Goal: Task Accomplishment & Management: Use online tool/utility

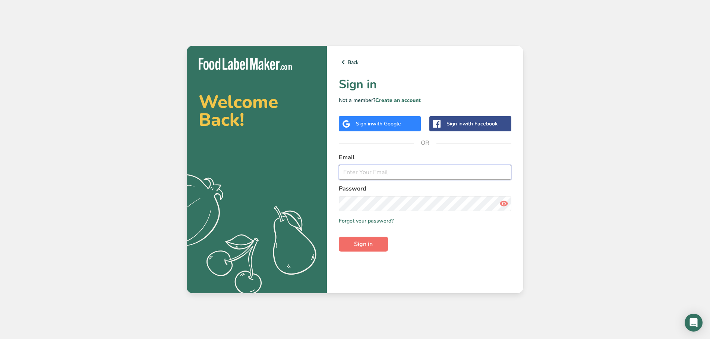
type input "[EMAIL_ADDRESS][DOMAIN_NAME]"
click at [362, 244] on span "Sign in" at bounding box center [363, 244] width 19 height 9
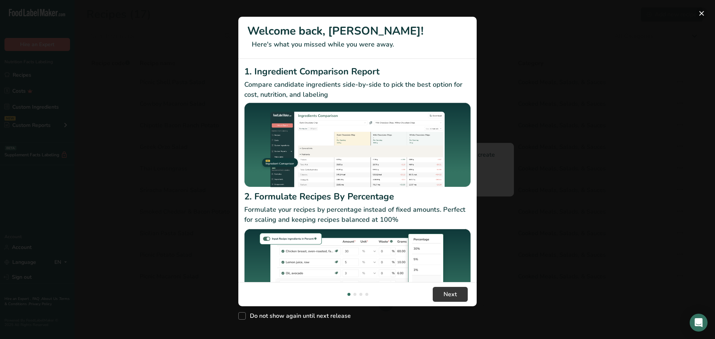
click at [705, 13] on button "New Features" at bounding box center [702, 13] width 12 height 12
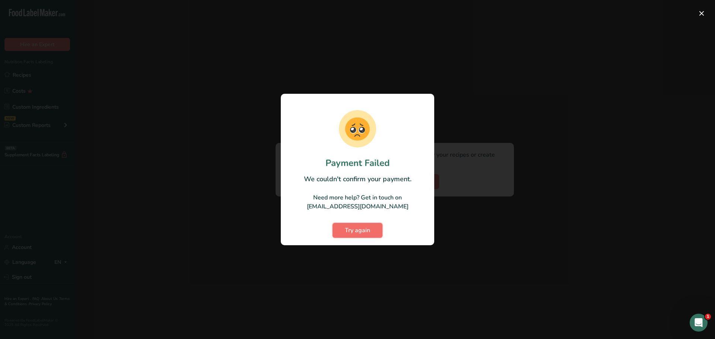
click at [356, 233] on span "Try again" at bounding box center [357, 230] width 25 height 9
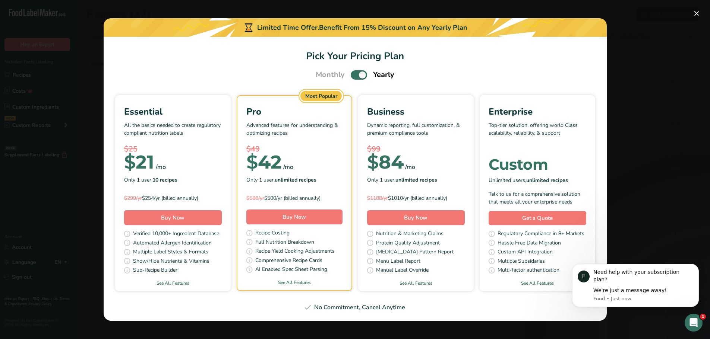
click at [363, 74] on span "Pick Your Pricing Plan Modal" at bounding box center [358, 74] width 16 height 9
click at [355, 74] on input "Pick Your Pricing Plan Modal" at bounding box center [352, 75] width 5 height 5
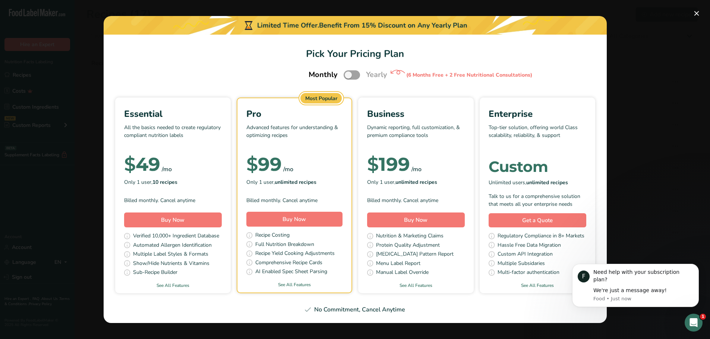
click at [347, 75] on span "Pick Your Pricing Plan Modal" at bounding box center [351, 74] width 16 height 9
click at [347, 75] on input "Pick Your Pricing Plan Modal" at bounding box center [345, 75] width 5 height 5
checkbox input "true"
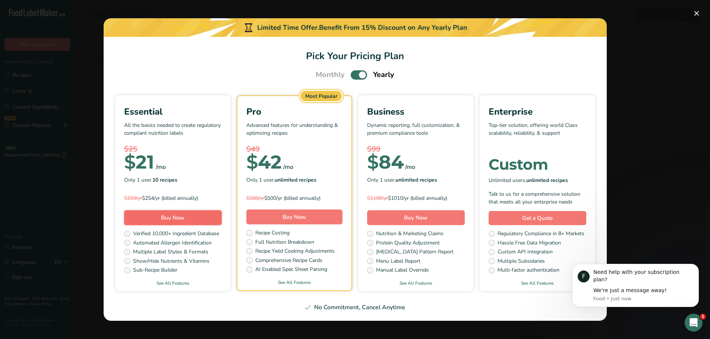
click at [168, 217] on span "Buy Now" at bounding box center [172, 217] width 23 height 7
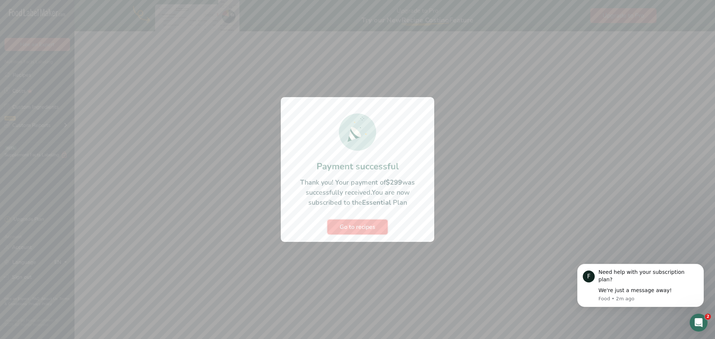
click at [365, 223] on span "Go to recipes" at bounding box center [358, 227] width 36 height 9
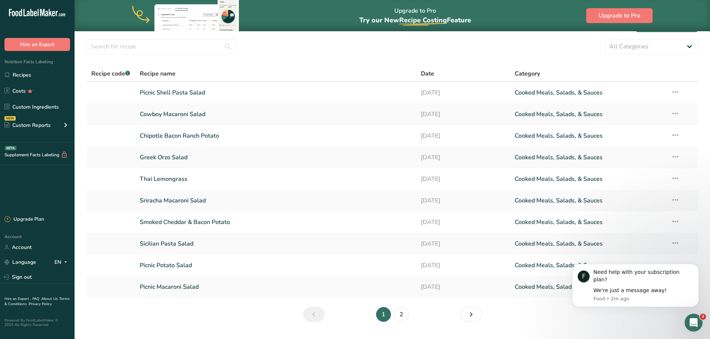
scroll to position [39, 0]
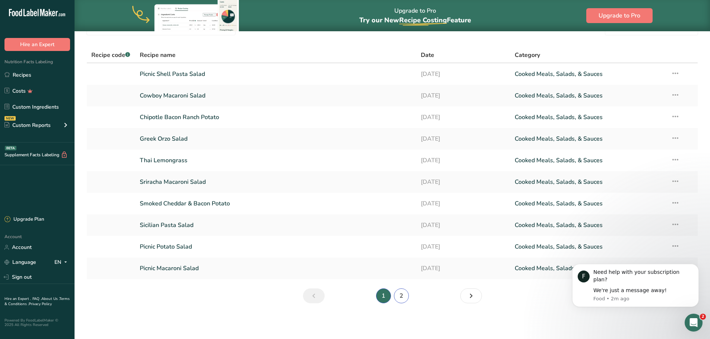
click at [403, 296] on link "2" at bounding box center [401, 296] width 15 height 15
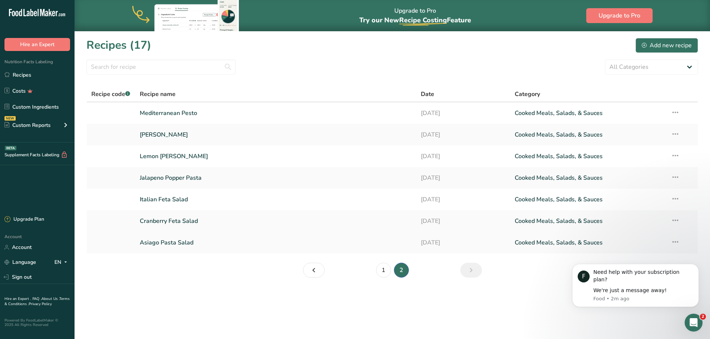
click at [154, 241] on link "Asiago Pasta Salad" at bounding box center [276, 243] width 272 height 16
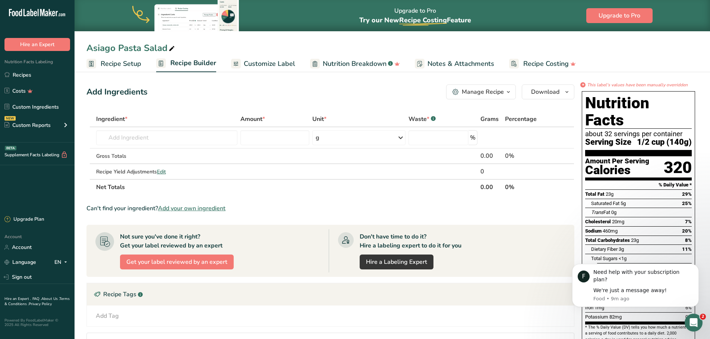
click at [350, 62] on span "Nutrition Breakdown" at bounding box center [355, 64] width 64 height 10
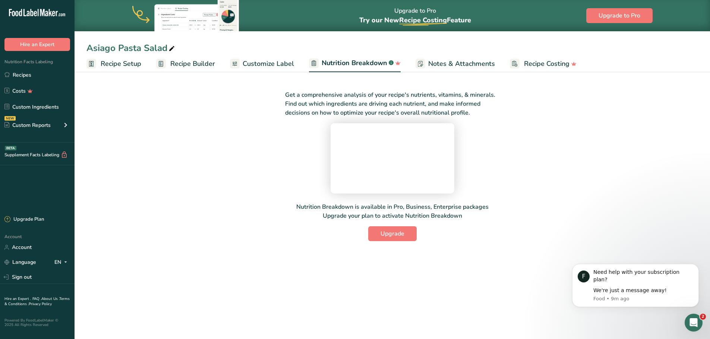
click at [263, 64] on span "Customize Label" at bounding box center [267, 64] width 51 height 10
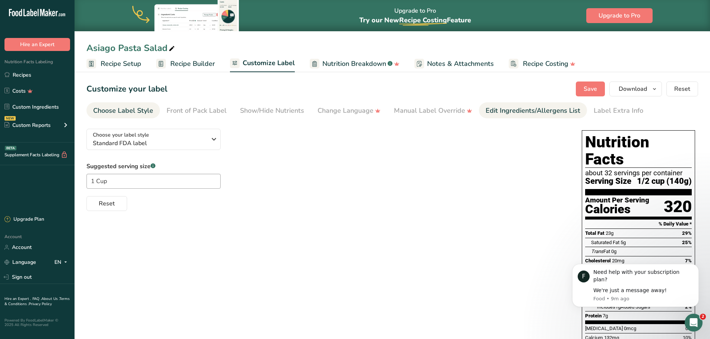
click at [529, 111] on div "Edit Ingredients/Allergens List" at bounding box center [532, 111] width 95 height 10
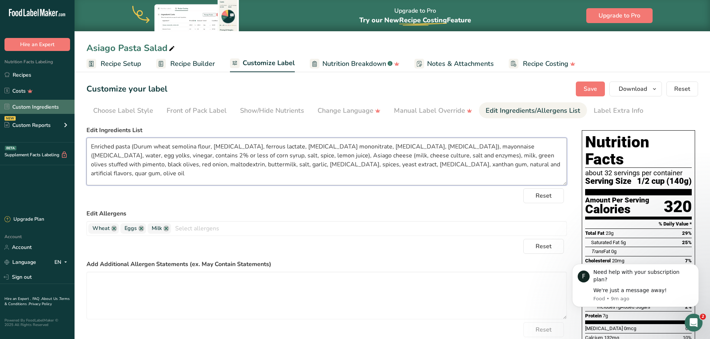
drag, startPoint x: 479, startPoint y: 165, endPoint x: 18, endPoint y: 114, distance: 464.0
click at [18, 114] on div ".a-20{fill:#fff;} Hire an Expert Nutrition Facts Labeling Recipes Costs Custom …" at bounding box center [355, 250] width 710 height 500
click at [22, 75] on link "Recipes" at bounding box center [37, 75] width 74 height 14
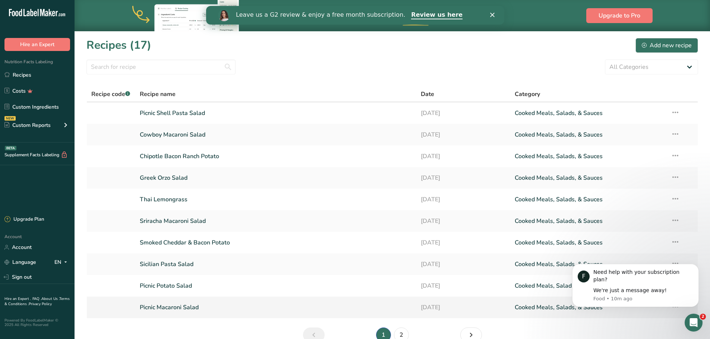
click at [163, 307] on link "Picnic Macaroni Salad" at bounding box center [276, 308] width 272 height 16
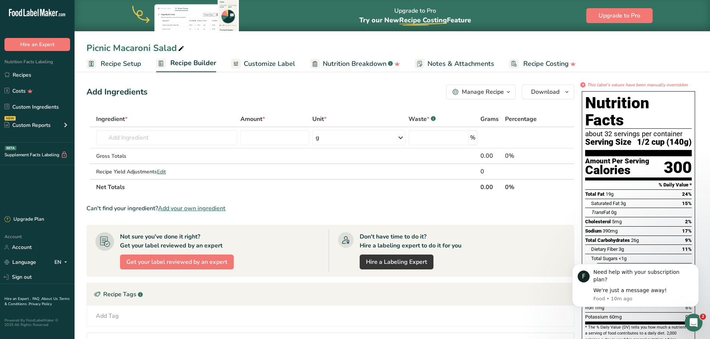
click at [276, 60] on span "Customize Label" at bounding box center [269, 64] width 51 height 10
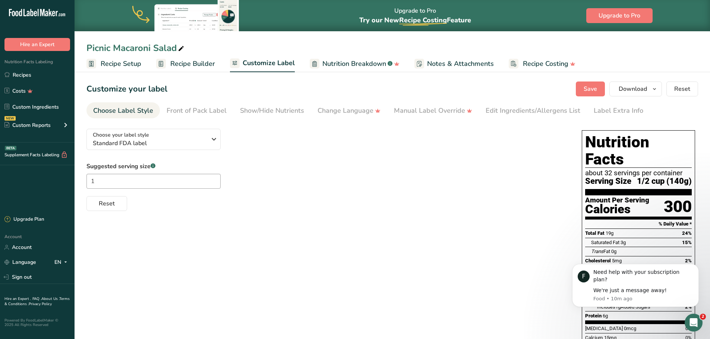
click at [117, 61] on span "Recipe Setup" at bounding box center [121, 64] width 41 height 10
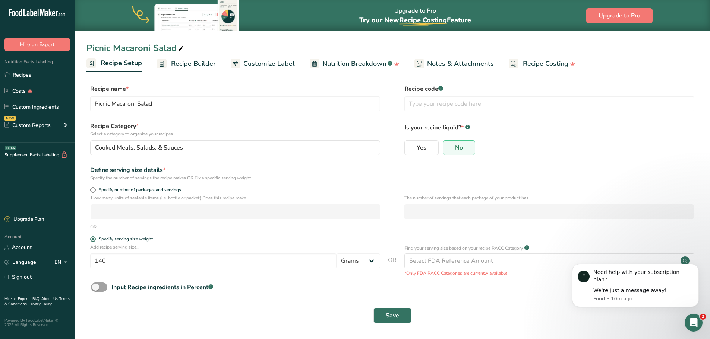
click at [273, 62] on span "Customize Label" at bounding box center [268, 64] width 51 height 10
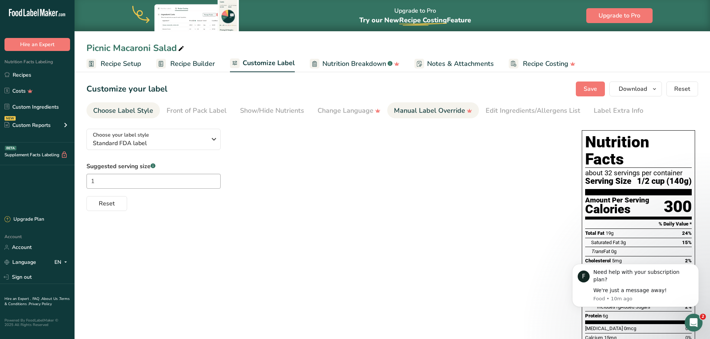
click at [429, 109] on div "Manual Label Override" at bounding box center [433, 111] width 78 height 10
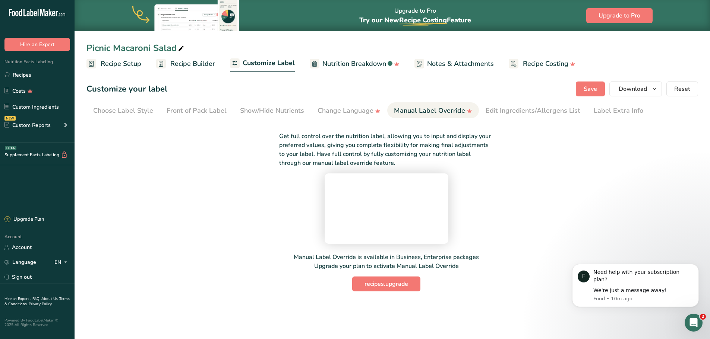
click at [343, 65] on span "Nutrition Breakdown" at bounding box center [354, 64] width 64 height 10
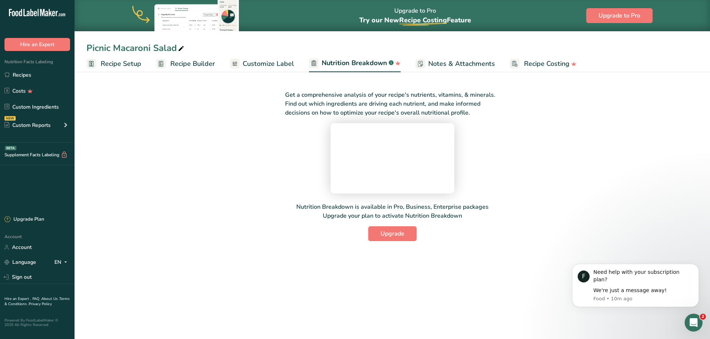
click at [268, 60] on span "Customize Label" at bounding box center [267, 64] width 51 height 10
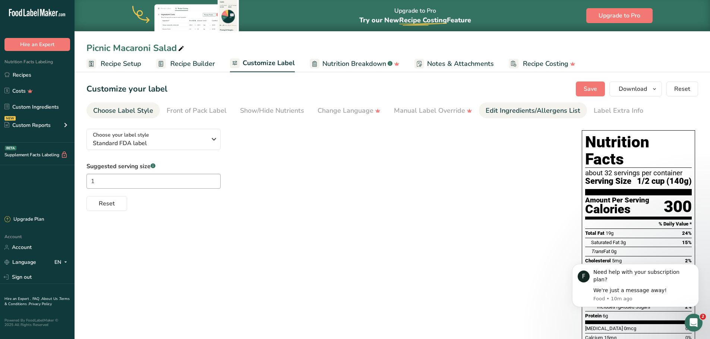
click at [520, 107] on div "Edit Ingredients/Allergens List" at bounding box center [532, 111] width 95 height 10
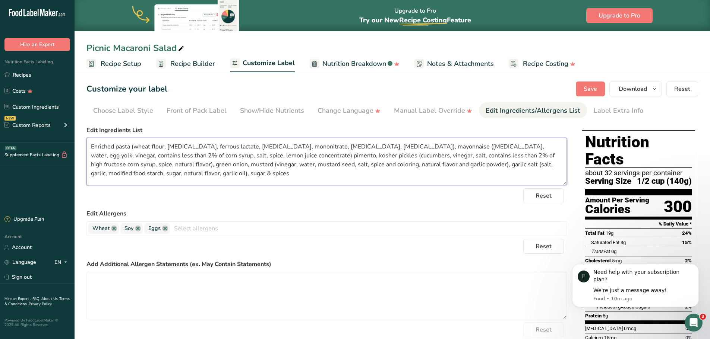
drag, startPoint x: 99, startPoint y: 160, endPoint x: 76, endPoint y: 136, distance: 33.4
click at [76, 136] on section "Customize your label Save Download Choose what to show on your downloaded label…" at bounding box center [391, 285] width 635 height 431
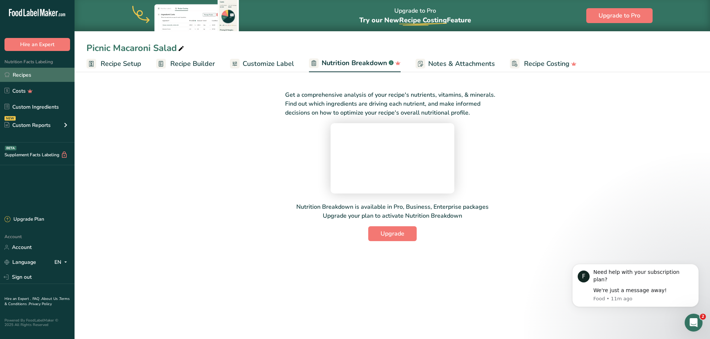
click at [35, 73] on link "Recipes" at bounding box center [37, 75] width 74 height 14
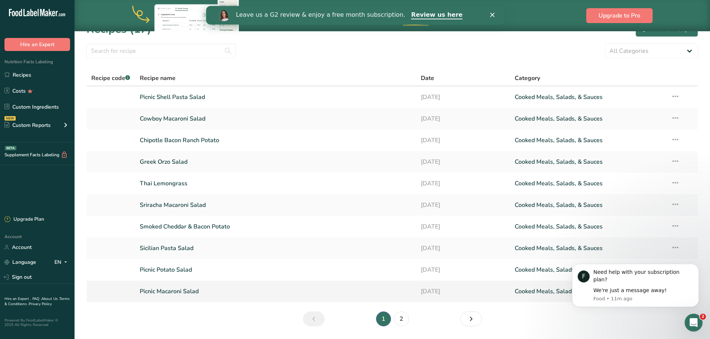
scroll to position [39, 0]
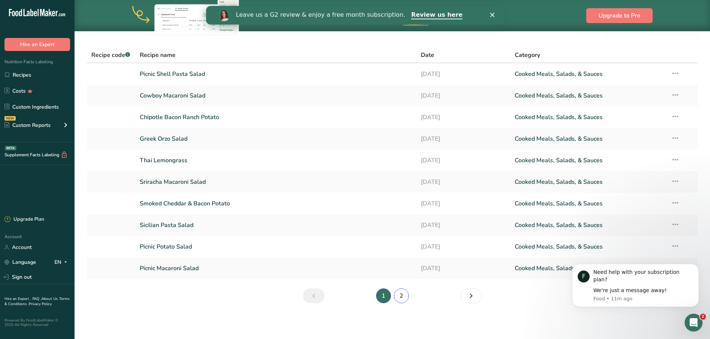
click at [404, 300] on link "2" at bounding box center [401, 296] width 15 height 15
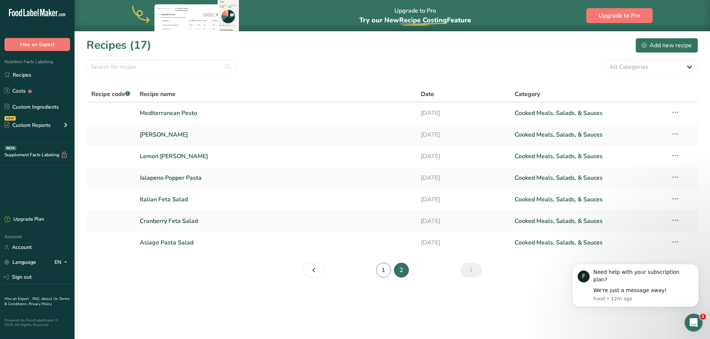
click at [381, 272] on link "1" at bounding box center [383, 270] width 15 height 15
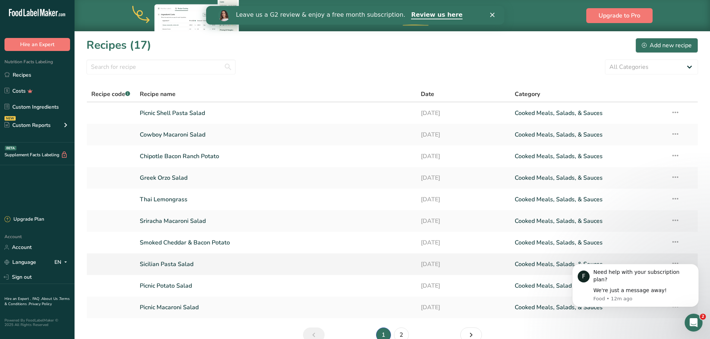
click at [188, 262] on link "Sicilian Pasta Salad" at bounding box center [276, 265] width 272 height 16
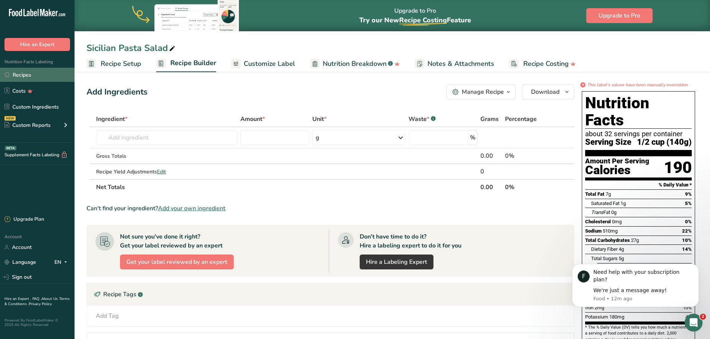
click at [39, 72] on link "Recipes" at bounding box center [37, 75] width 74 height 14
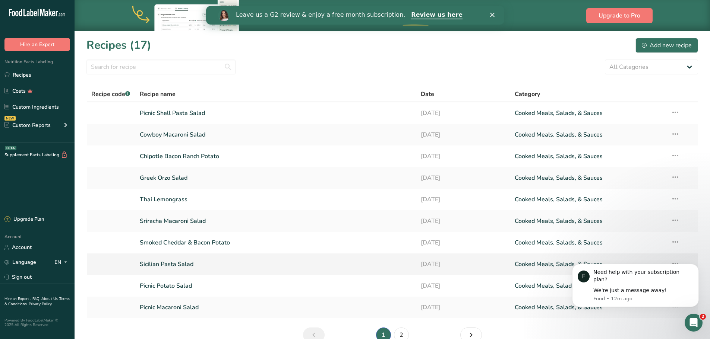
click at [169, 261] on link "Sicilian Pasta Salad" at bounding box center [276, 265] width 272 height 16
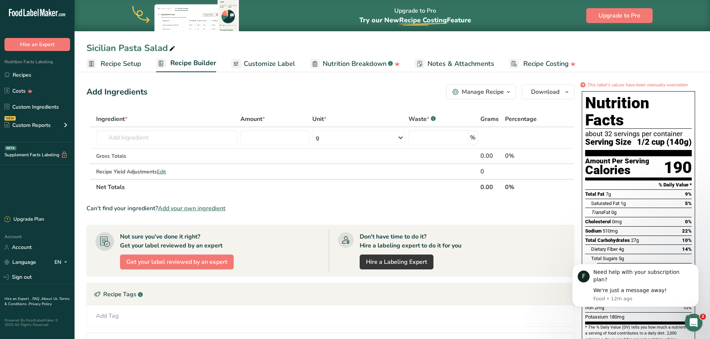
click at [361, 65] on span "Nutrition Breakdown" at bounding box center [355, 64] width 64 height 10
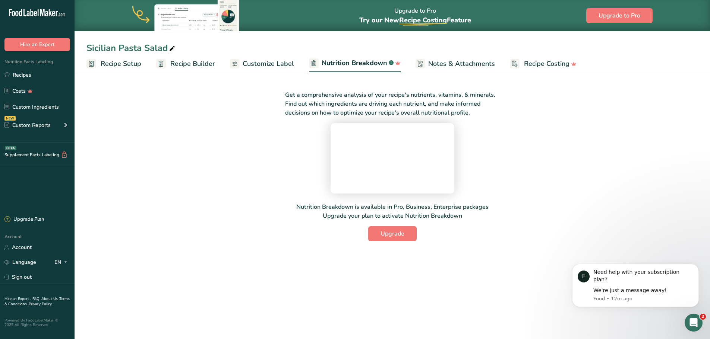
click at [262, 64] on span "Customize Label" at bounding box center [267, 64] width 51 height 10
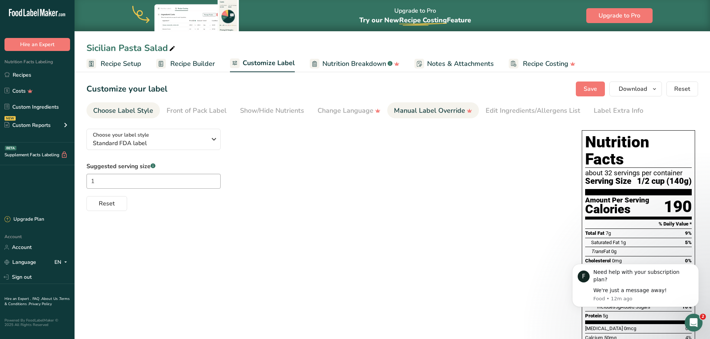
click at [420, 111] on div "Manual Label Override" at bounding box center [433, 111] width 78 height 10
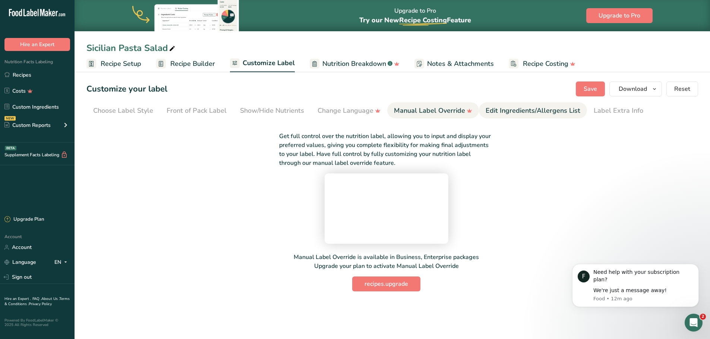
click at [517, 108] on div "Edit Ingredients/Allergens List" at bounding box center [532, 111] width 95 height 10
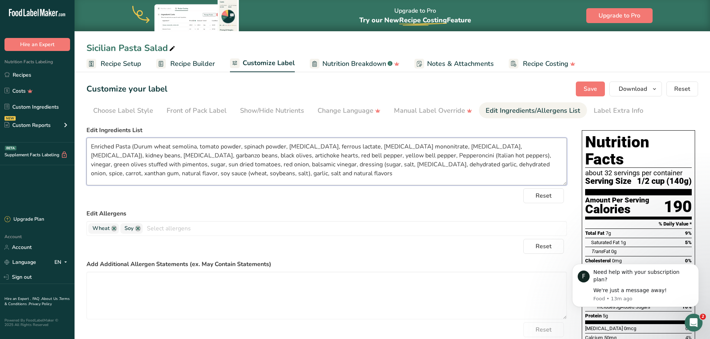
drag, startPoint x: 217, startPoint y: 177, endPoint x: 85, endPoint y: 141, distance: 136.6
click at [85, 141] on section "Customize your label Save Download Choose what to show on your downloaded label…" at bounding box center [391, 289] width 635 height 438
click at [27, 76] on link "Recipes" at bounding box center [37, 75] width 74 height 14
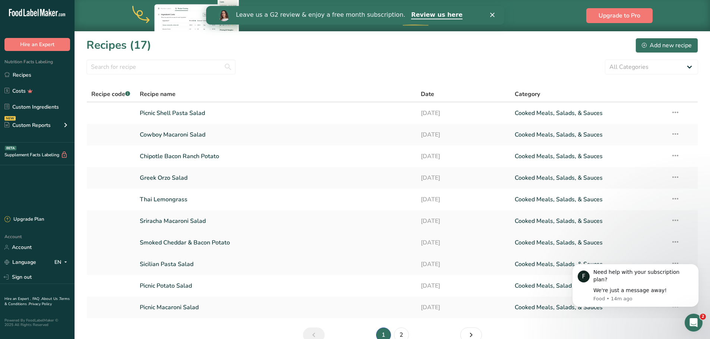
click at [187, 243] on link "Smoked Cheddar & Bacon Potato" at bounding box center [276, 243] width 272 height 16
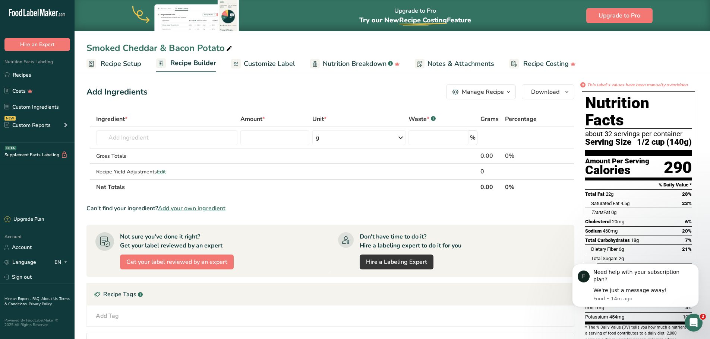
click at [275, 61] on span "Customize Label" at bounding box center [269, 64] width 51 height 10
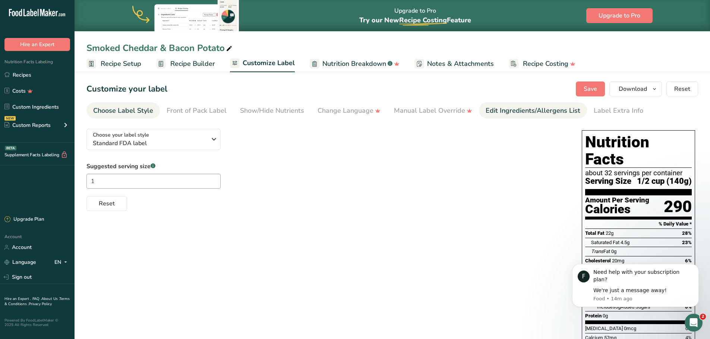
click at [509, 109] on div "Edit Ingredients/Allergens List" at bounding box center [532, 111] width 95 height 10
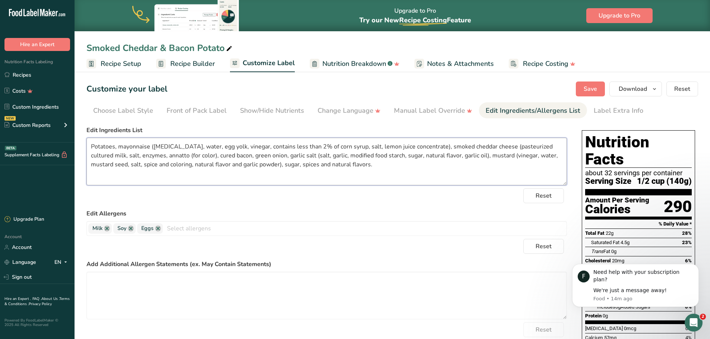
drag, startPoint x: 365, startPoint y: 163, endPoint x: 80, endPoint y: 135, distance: 286.0
click at [80, 135] on section "Customize your label Save Download Choose what to show on your downloaded label…" at bounding box center [391, 278] width 635 height 416
click at [25, 74] on link "Recipes" at bounding box center [37, 75] width 74 height 14
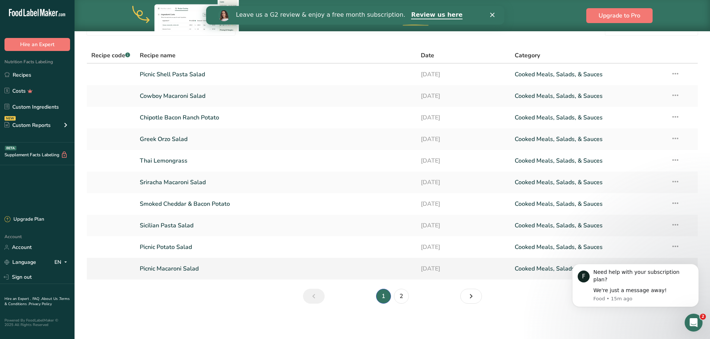
scroll to position [39, 0]
click at [399, 299] on link "2" at bounding box center [401, 296] width 15 height 15
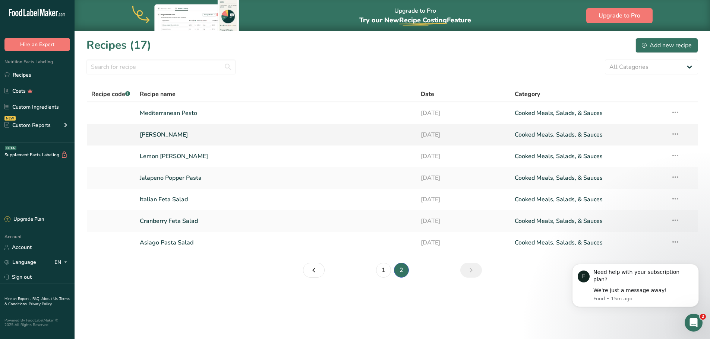
click at [174, 134] on link "Lemon Basil Linguine" at bounding box center [276, 135] width 272 height 16
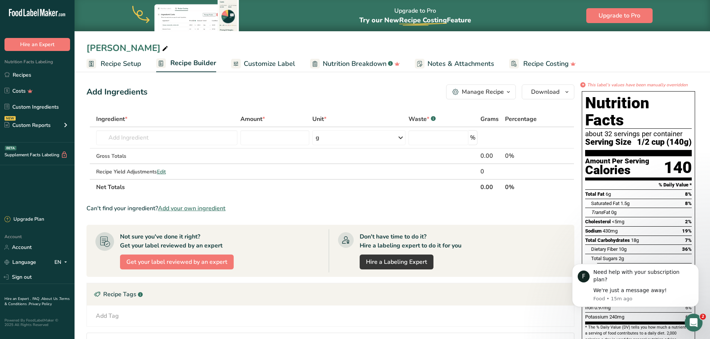
click at [273, 66] on span "Customize Label" at bounding box center [269, 64] width 51 height 10
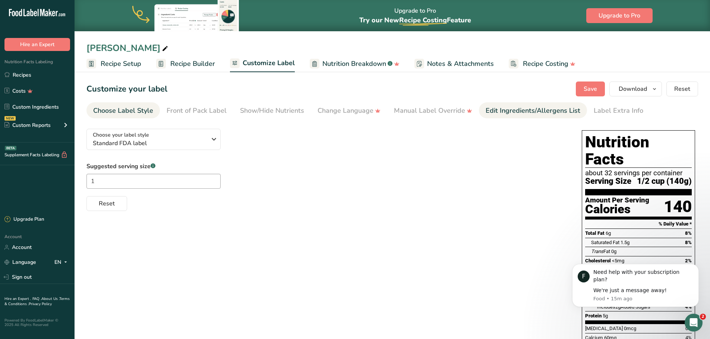
click at [501, 113] on div "Edit Ingredients/Allergens List" at bounding box center [532, 111] width 95 height 10
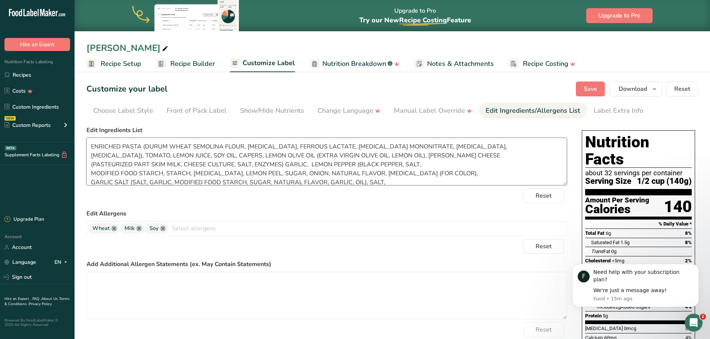
scroll to position [15, 0]
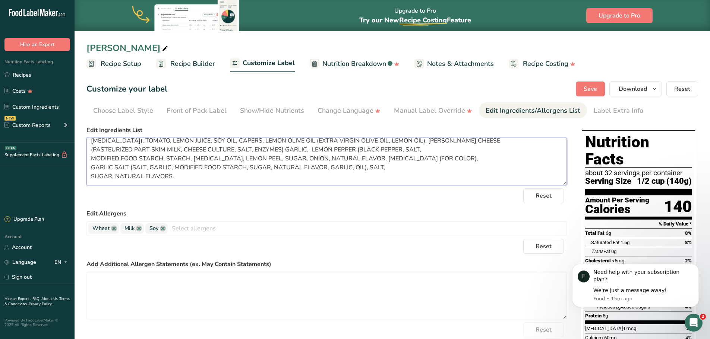
drag, startPoint x: 90, startPoint y: 147, endPoint x: 423, endPoint y: 189, distance: 335.7
click at [423, 189] on form "Edit Ingredients List ENRICHED PASTA (DURUM WHEAT SEMOLINA FLOUR, NIACIN, FERRO…" at bounding box center [326, 247] width 480 height 242
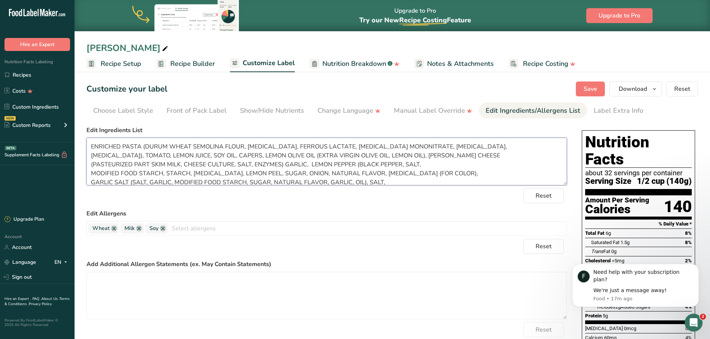
click at [91, 148] on textarea "ENRICHED PASTA (DURUM WHEAT SEMOLINA FLOUR, NIACIN, FERROUS LACTATE, THIAMINE M…" at bounding box center [326, 162] width 480 height 48
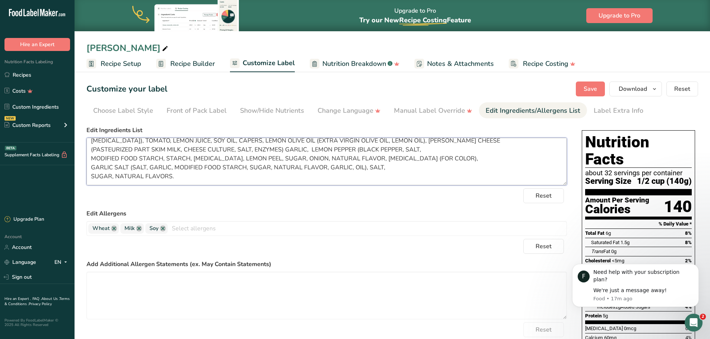
drag, startPoint x: 90, startPoint y: 146, endPoint x: 249, endPoint y: 206, distance: 170.2
click at [249, 206] on form "Edit Ingredients List ENRICHED PASTA (DURUM WHEAT SEMOLINA FLOUR, NIACIN, FERRO…" at bounding box center [326, 247] width 480 height 242
click at [187, 177] on textarea "ENRICHED PASTA (DURUM WHEAT SEMOLINA FLOUR, NIACIN, FERROUS LACTATE, THIAMINE M…" at bounding box center [326, 162] width 480 height 48
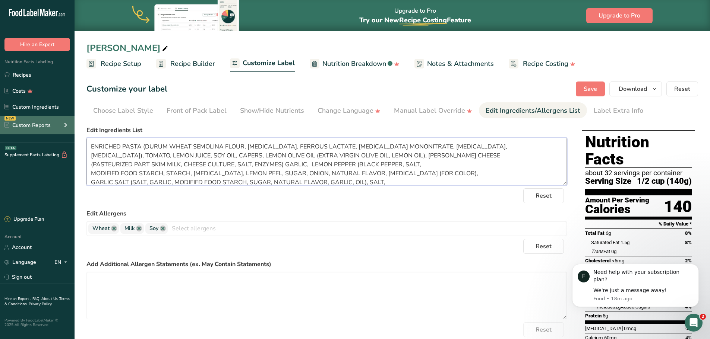
drag, startPoint x: 186, startPoint y: 177, endPoint x: 66, endPoint y: 116, distance: 134.4
click at [66, 116] on div ".a-20{fill:#fff;} Hire an Expert Nutrition Facts Labeling Recipes Costs Custom …" at bounding box center [355, 261] width 710 height 522
paste textarea "nriched Pasta (Durum Wheat Semolina Flour, Niacin, Ferrous Lactate, Thiamine Mo…"
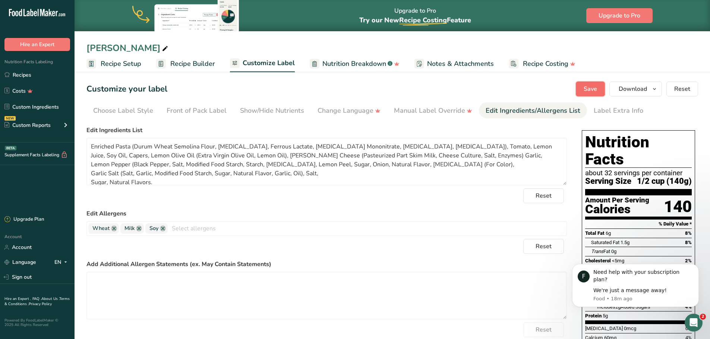
click at [590, 88] on span "Save" at bounding box center [589, 89] width 13 height 9
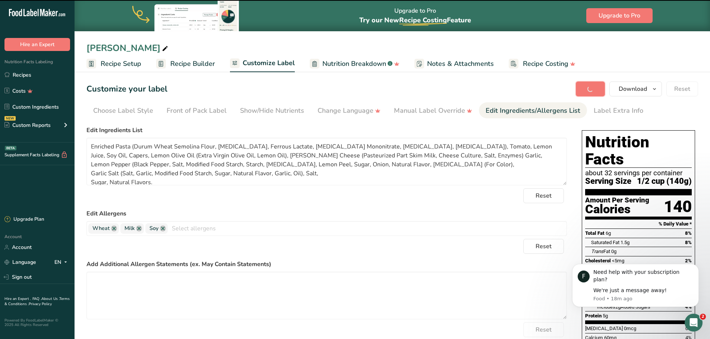
type textarea "Enriched Pasta (Durum Wheat Semolina Flour, Niacin, Ferrous Lactate, Thiamine M…"
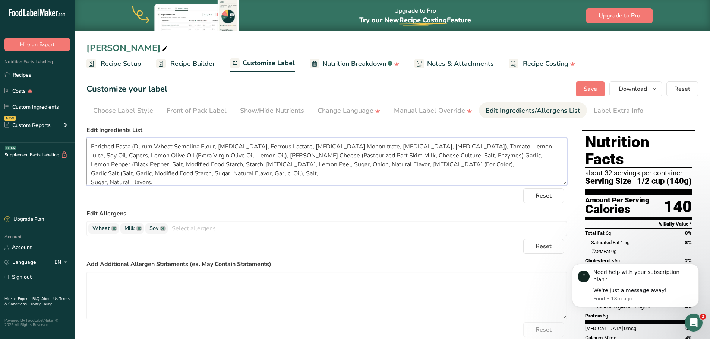
click at [165, 183] on textarea "Enriched Pasta (Durum Wheat Semolina Flour, Niacin, Ferrous Lactate, Thiamine M…" at bounding box center [326, 162] width 480 height 48
drag, startPoint x: 160, startPoint y: 183, endPoint x: 79, endPoint y: 131, distance: 96.2
click at [79, 131] on section "Customize your label Save Download Choose what to show on your downloaded label…" at bounding box center [391, 285] width 635 height 431
click at [28, 74] on link "Recipes" at bounding box center [37, 75] width 74 height 14
